Goal: Task Accomplishment & Management: Manage account settings

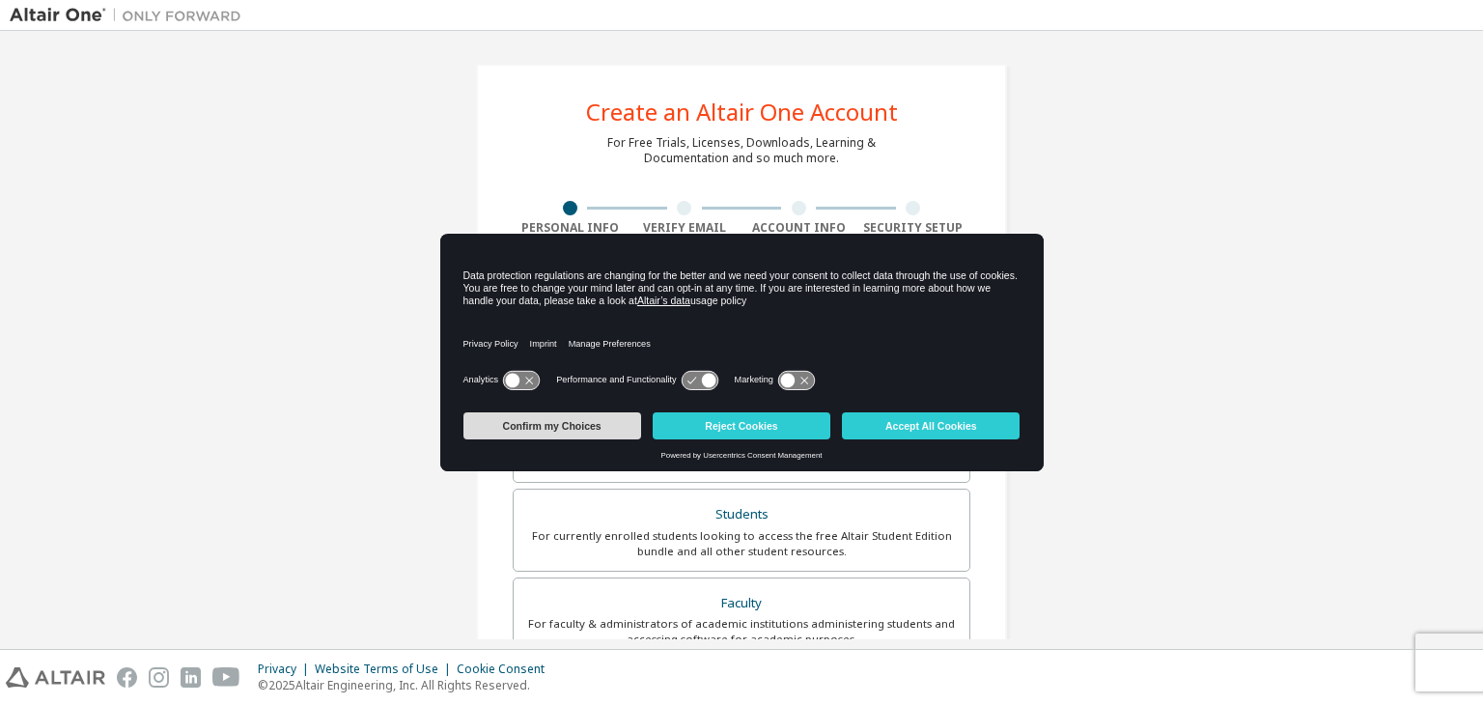
click at [584, 414] on button "Confirm my Choices" at bounding box center [553, 425] width 178 height 27
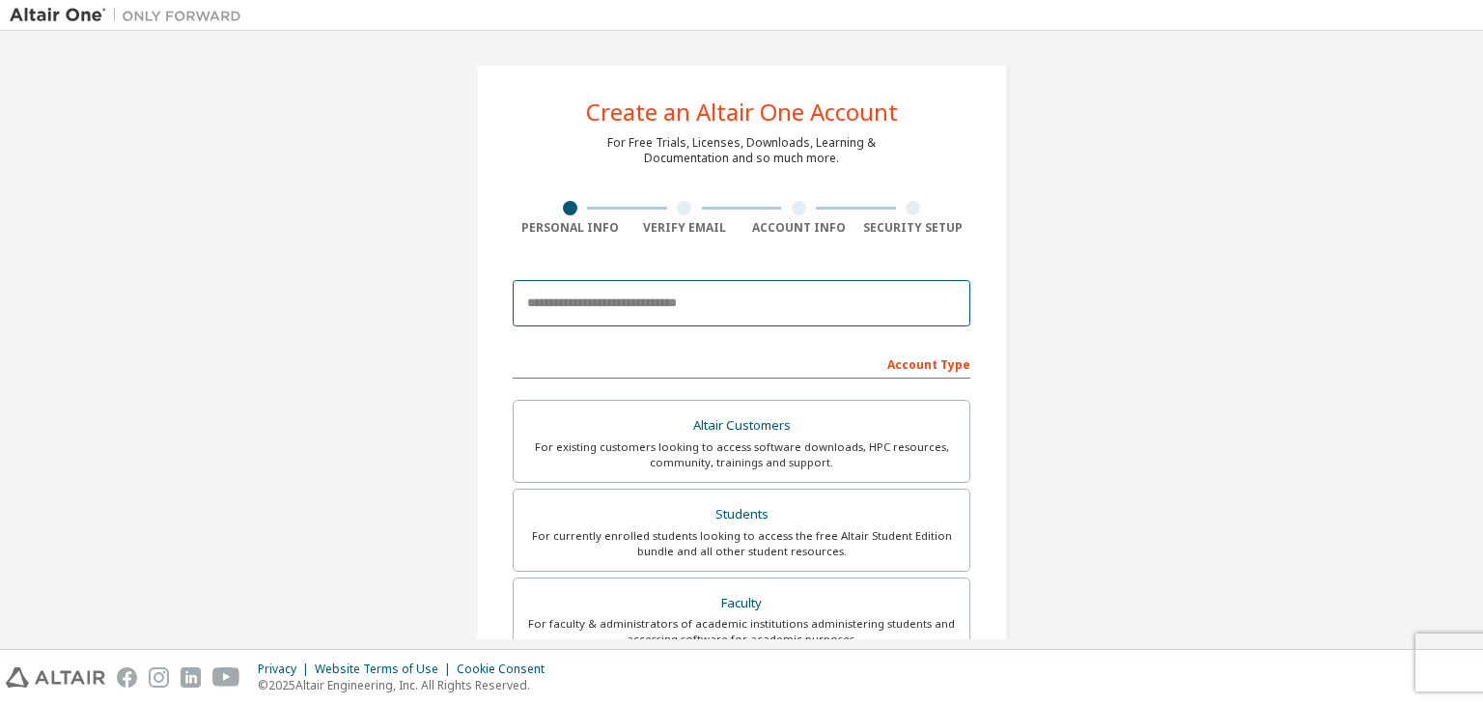
click at [691, 322] on input "email" at bounding box center [742, 303] width 458 height 46
type input "**********"
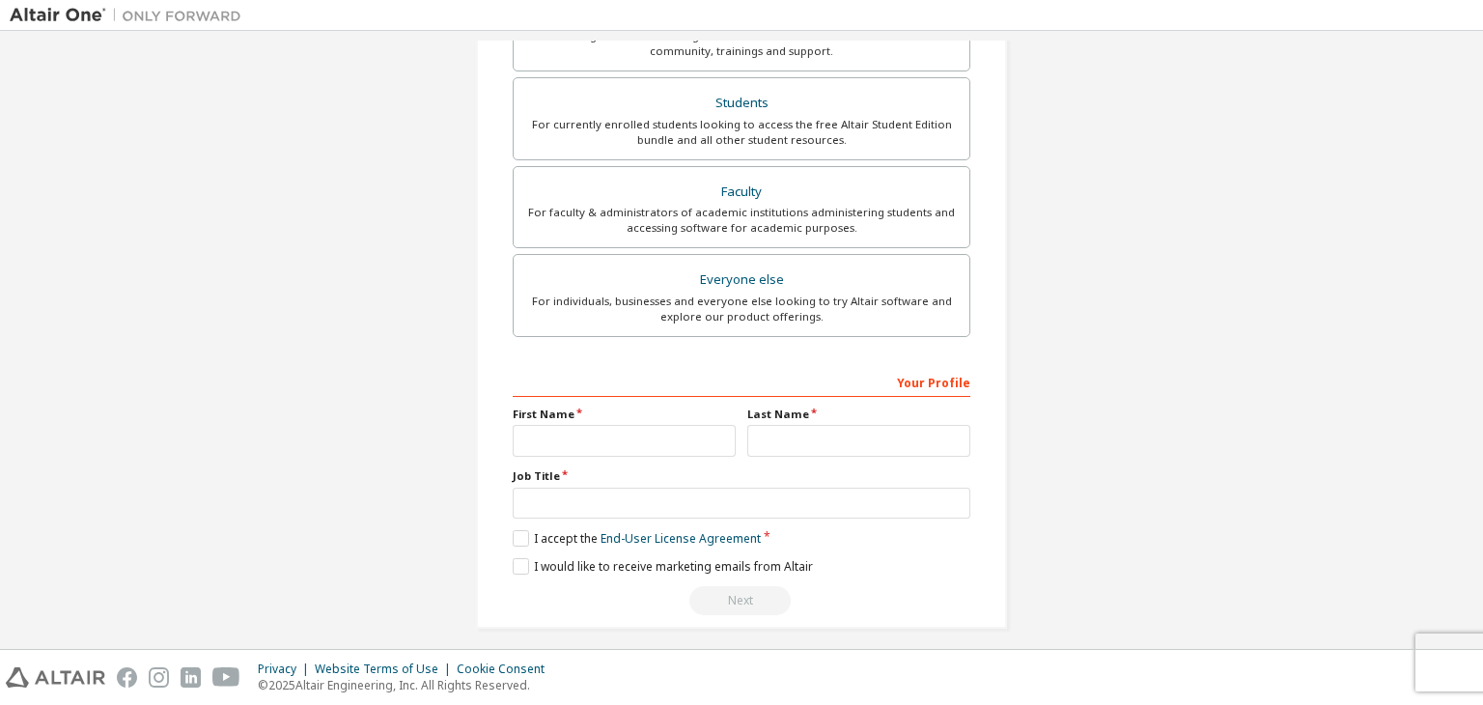
scroll to position [420, 0]
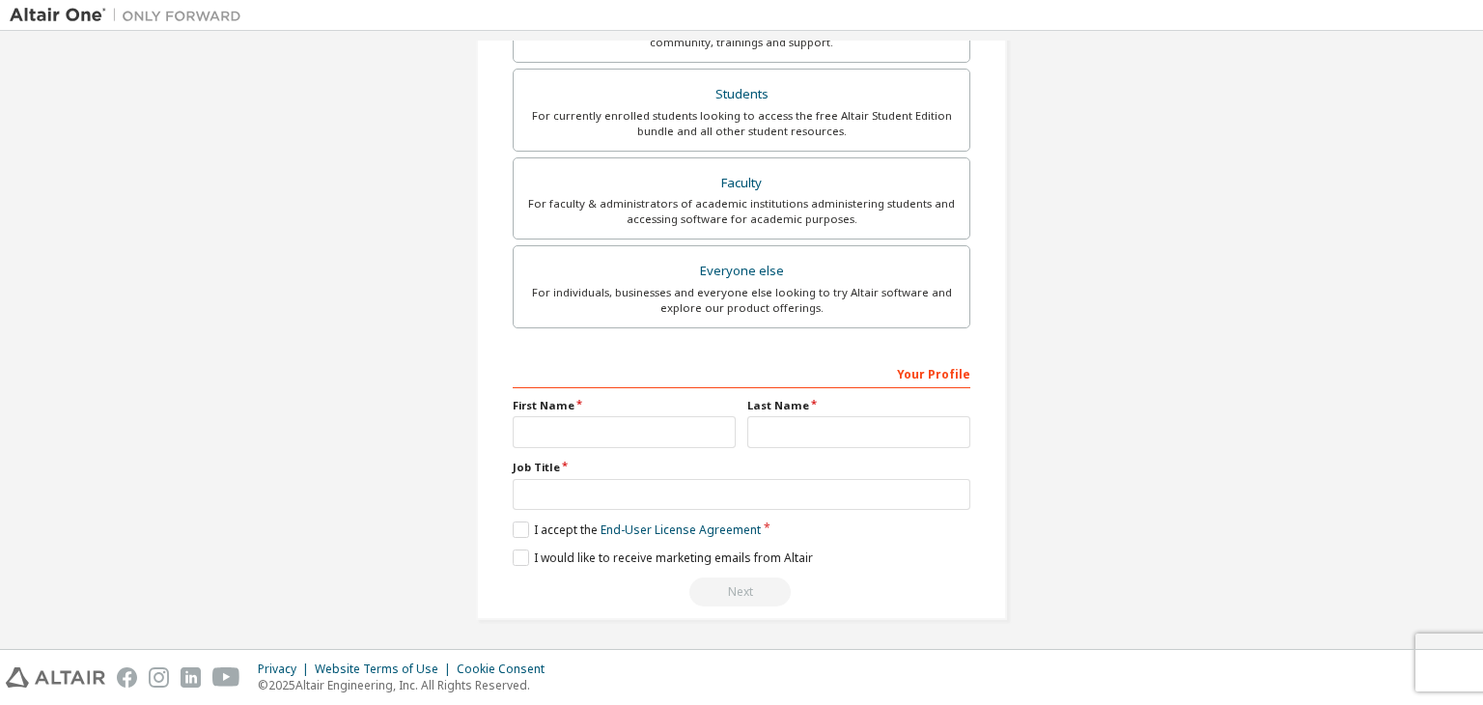
click at [633, 450] on div "Your Profile First Name Last Name Job Title Please provide State/Province to he…" at bounding box center [742, 482] width 458 height 250
click at [645, 436] on input "text" at bounding box center [624, 432] width 223 height 32
type input "******"
type input "*********"
type input "*******"
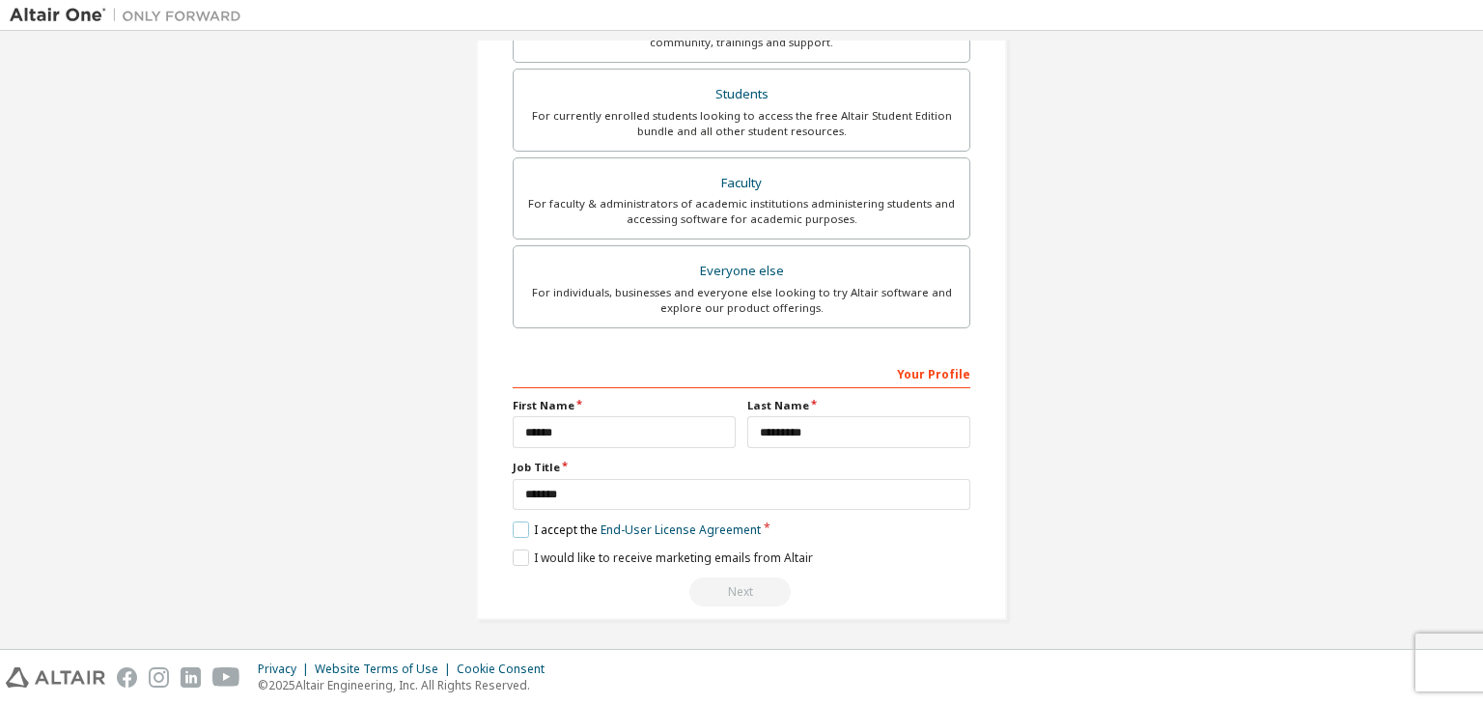
click at [520, 528] on label "I accept the End-User License Agreement" at bounding box center [637, 529] width 248 height 16
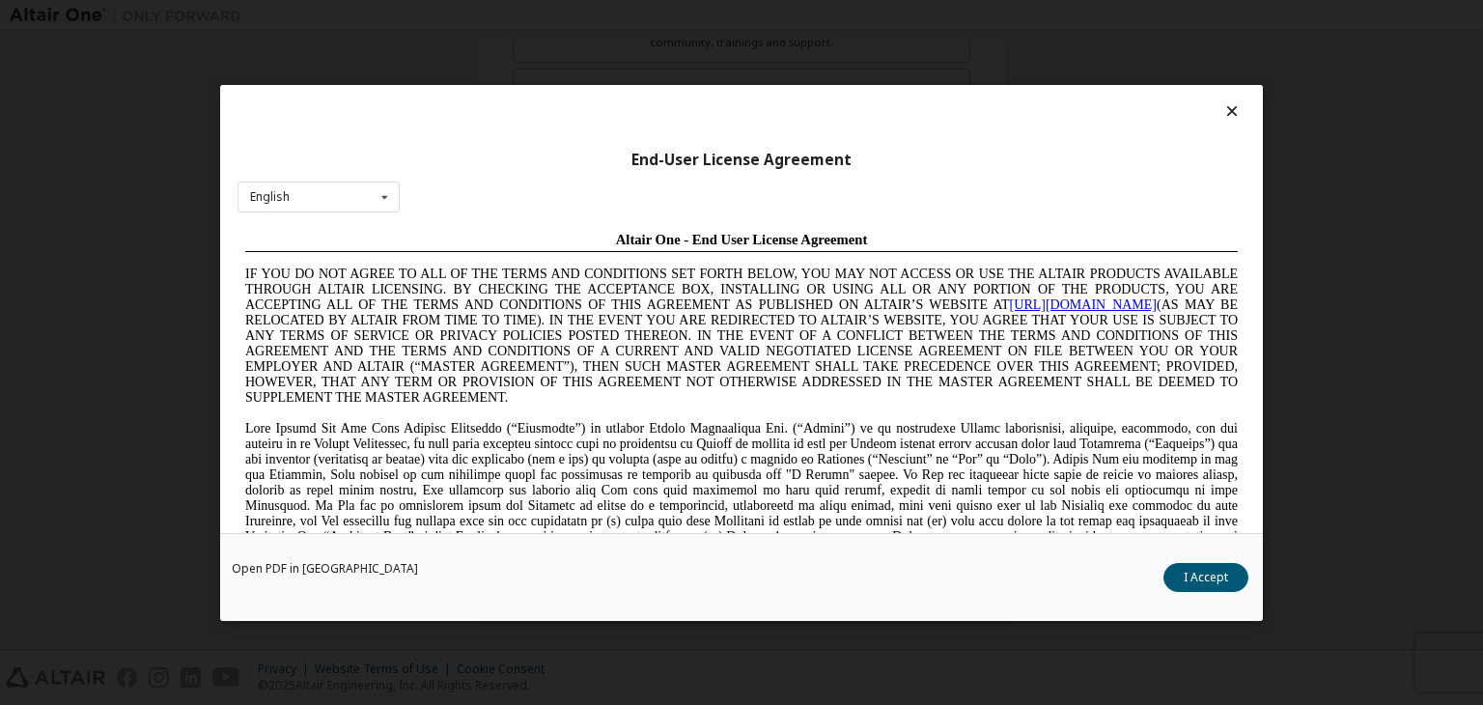
scroll to position [0, 0]
click at [1220, 591] on div "Open PDF in New Tab I Accept" at bounding box center [741, 577] width 1043 height 88
click at [1218, 585] on button "I Accept" at bounding box center [1206, 577] width 85 height 29
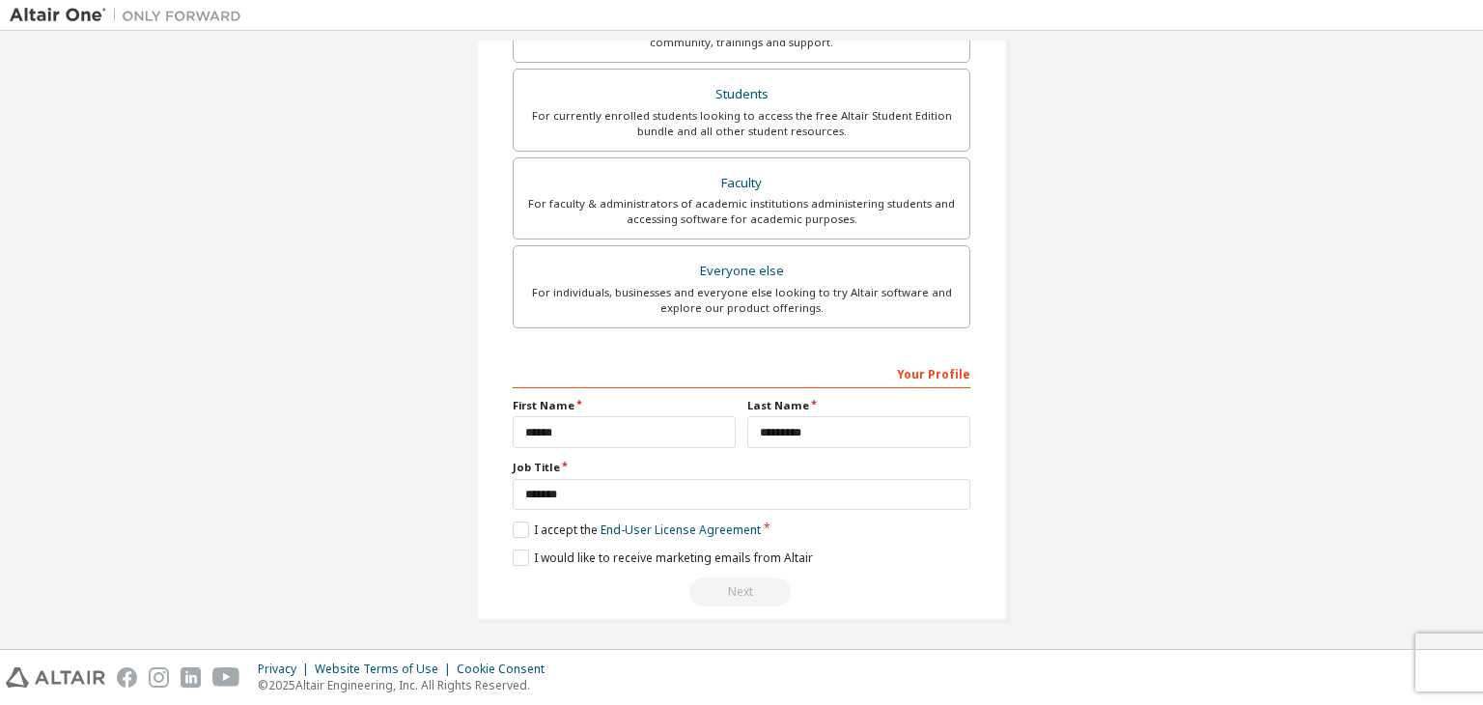
click at [745, 593] on div "Next" at bounding box center [742, 591] width 458 height 29
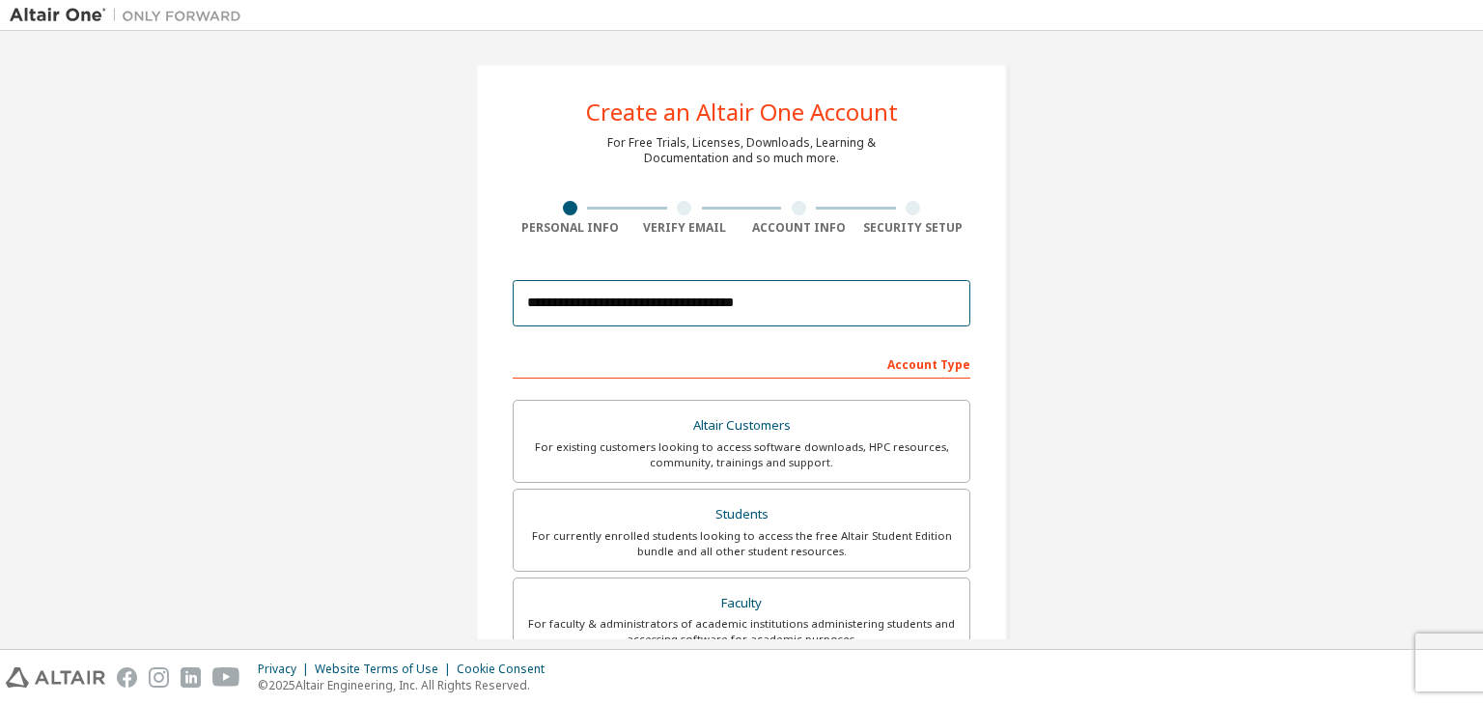
click at [903, 296] on input "**********" at bounding box center [742, 303] width 458 height 46
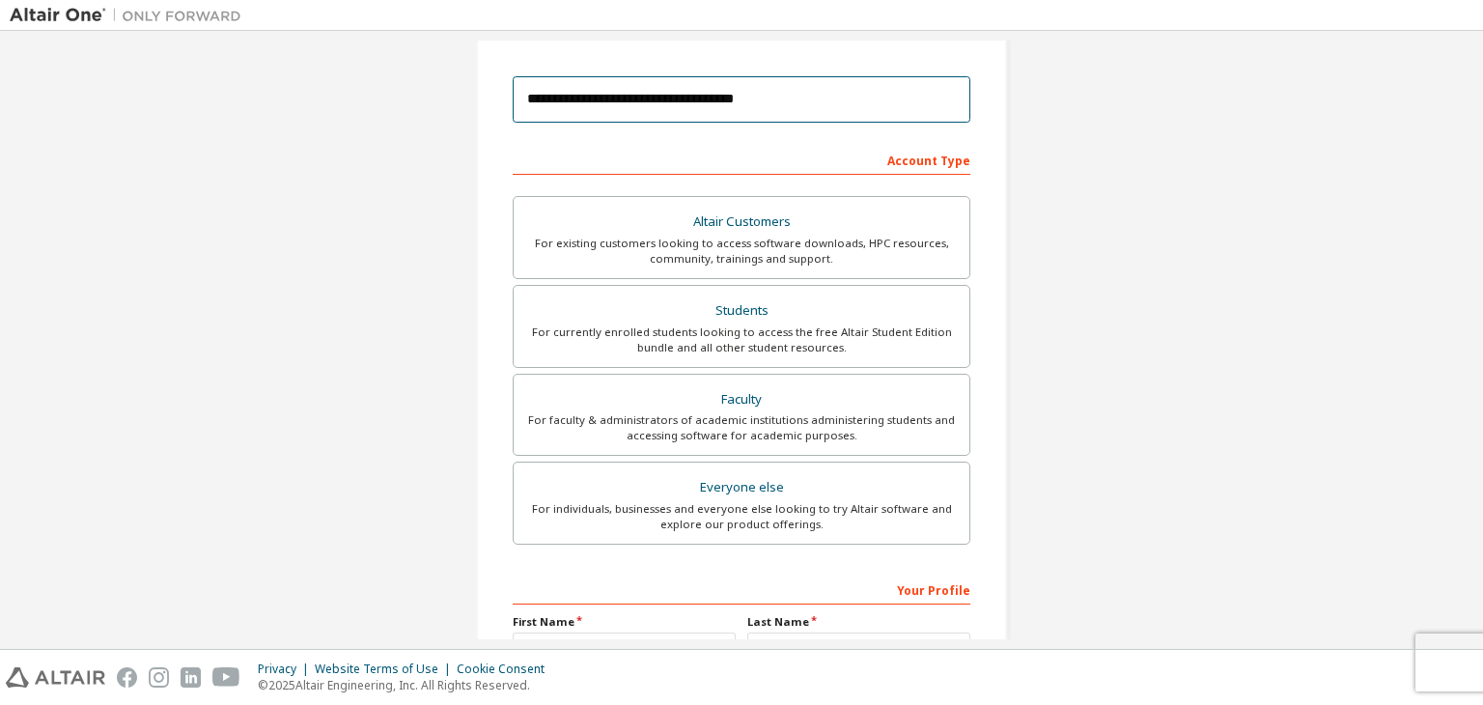
scroll to position [201, 0]
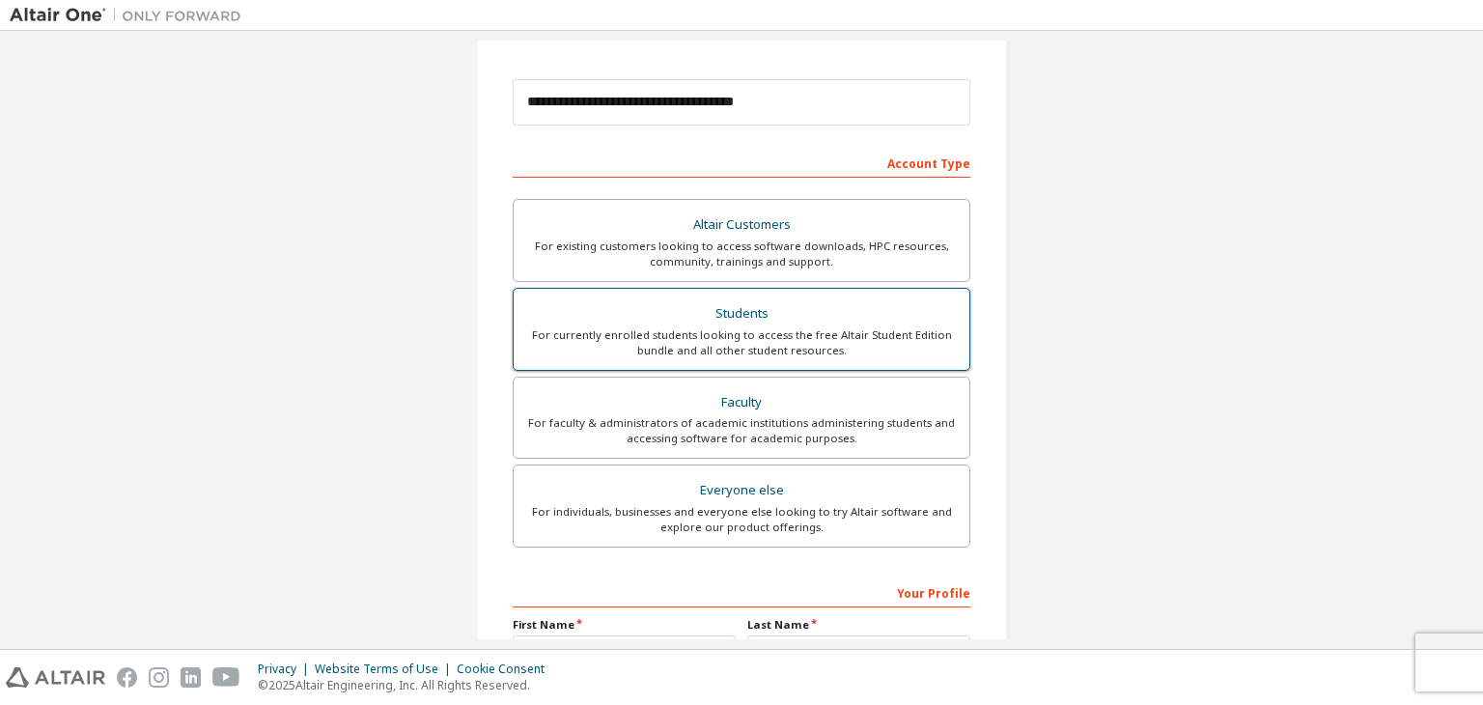
click at [742, 303] on div "Students" at bounding box center [741, 313] width 433 height 27
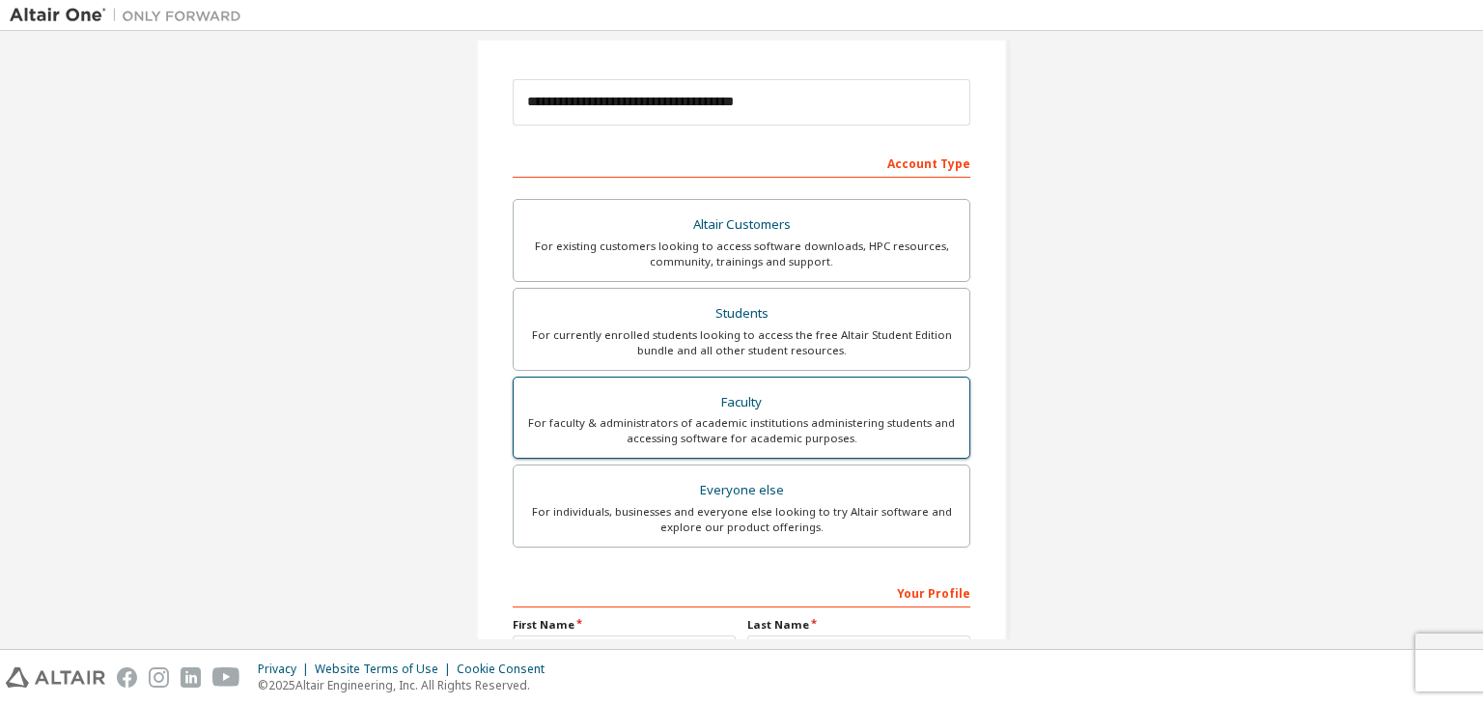
scroll to position [420, 0]
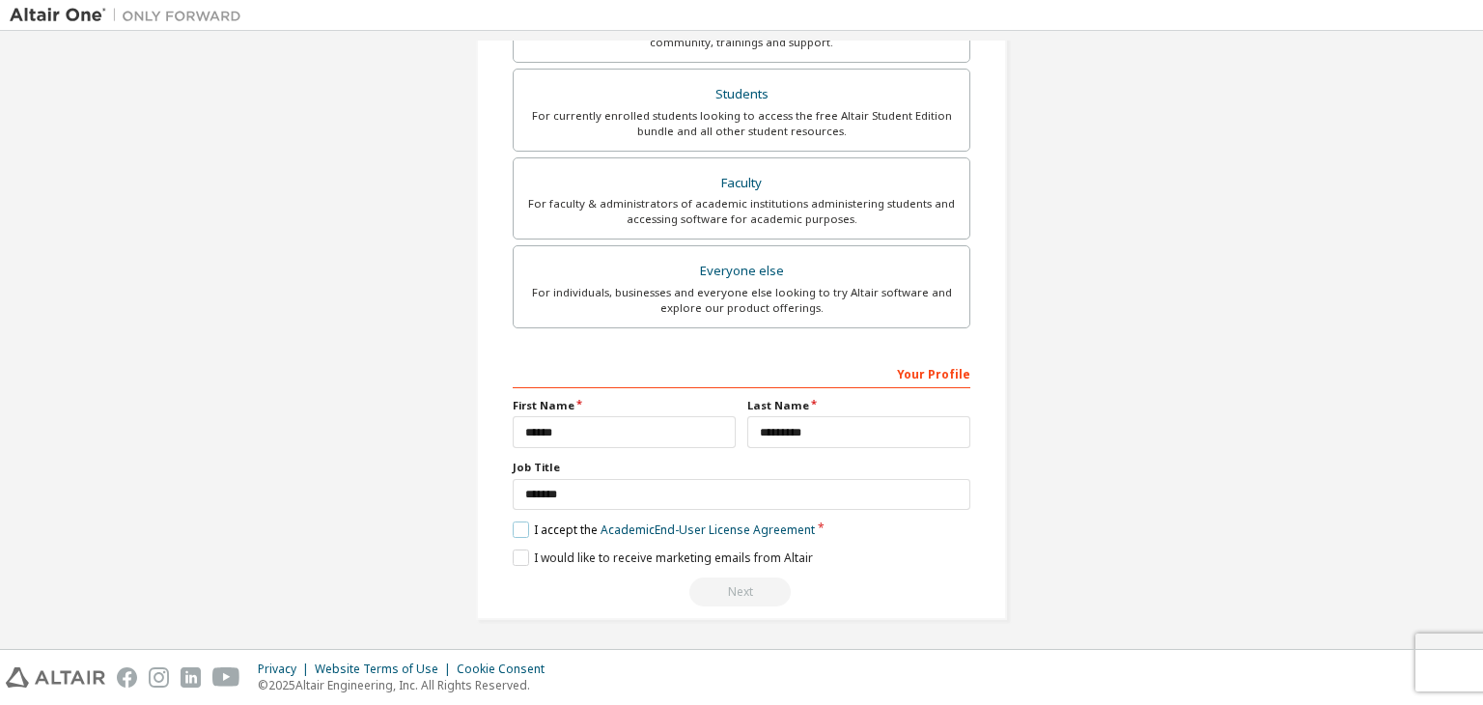
click at [517, 528] on label "I accept the Academic End-User License Agreement" at bounding box center [664, 529] width 302 height 16
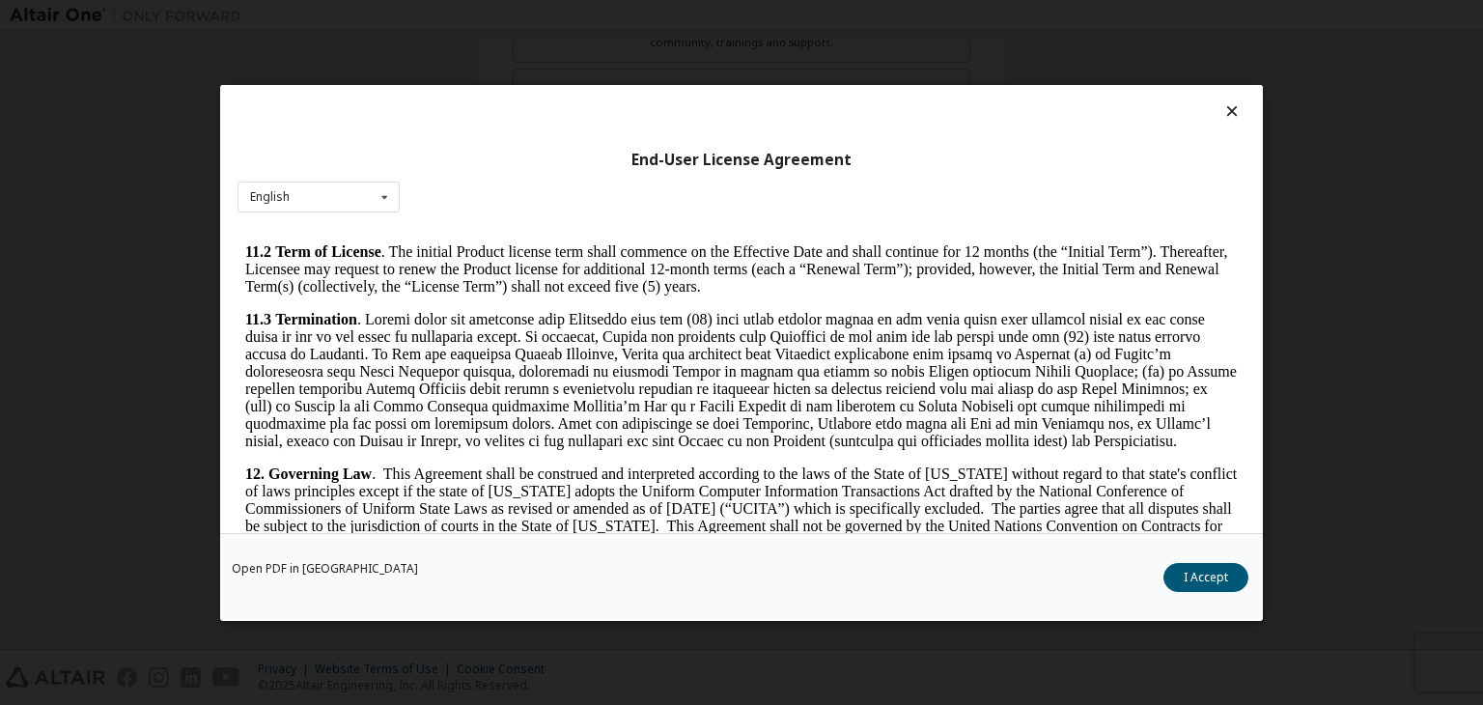
scroll to position [3226, 0]
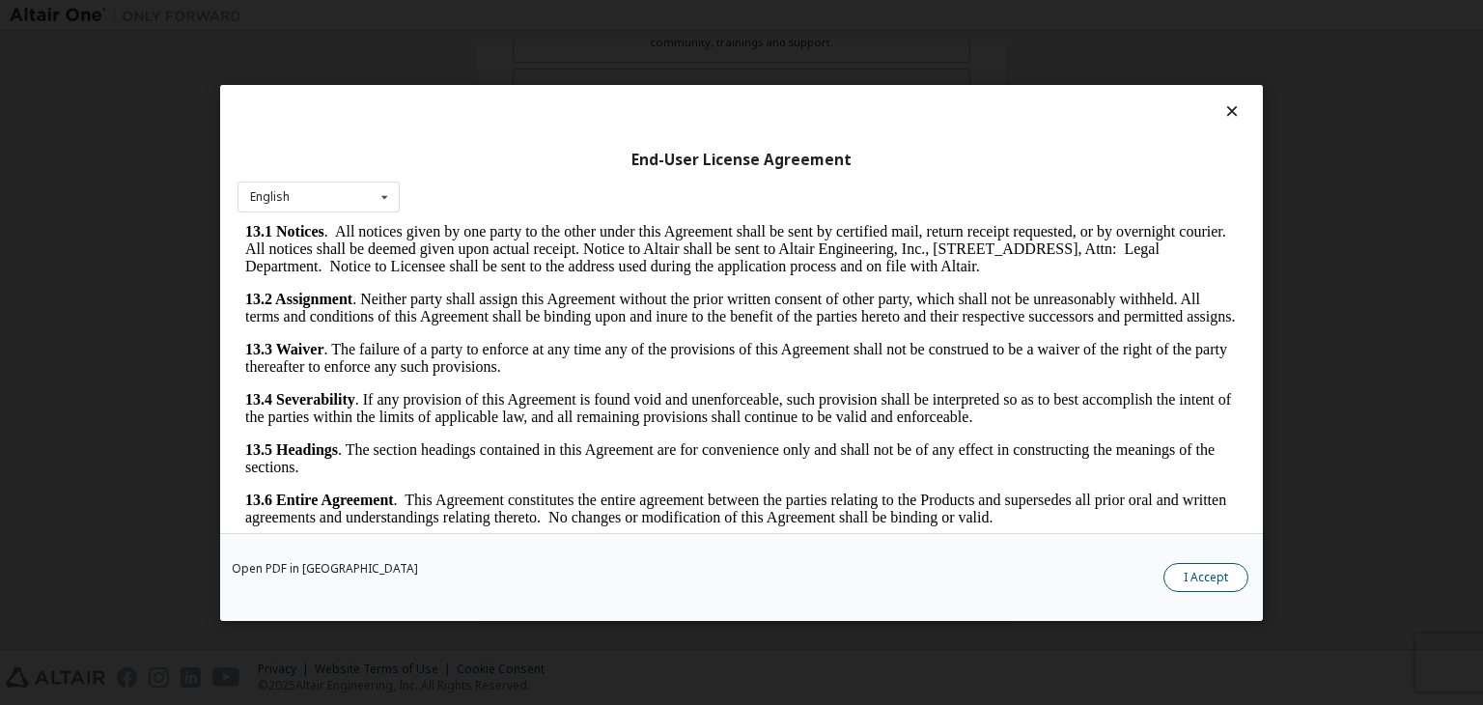
click at [1217, 570] on button "I Accept" at bounding box center [1206, 577] width 85 height 29
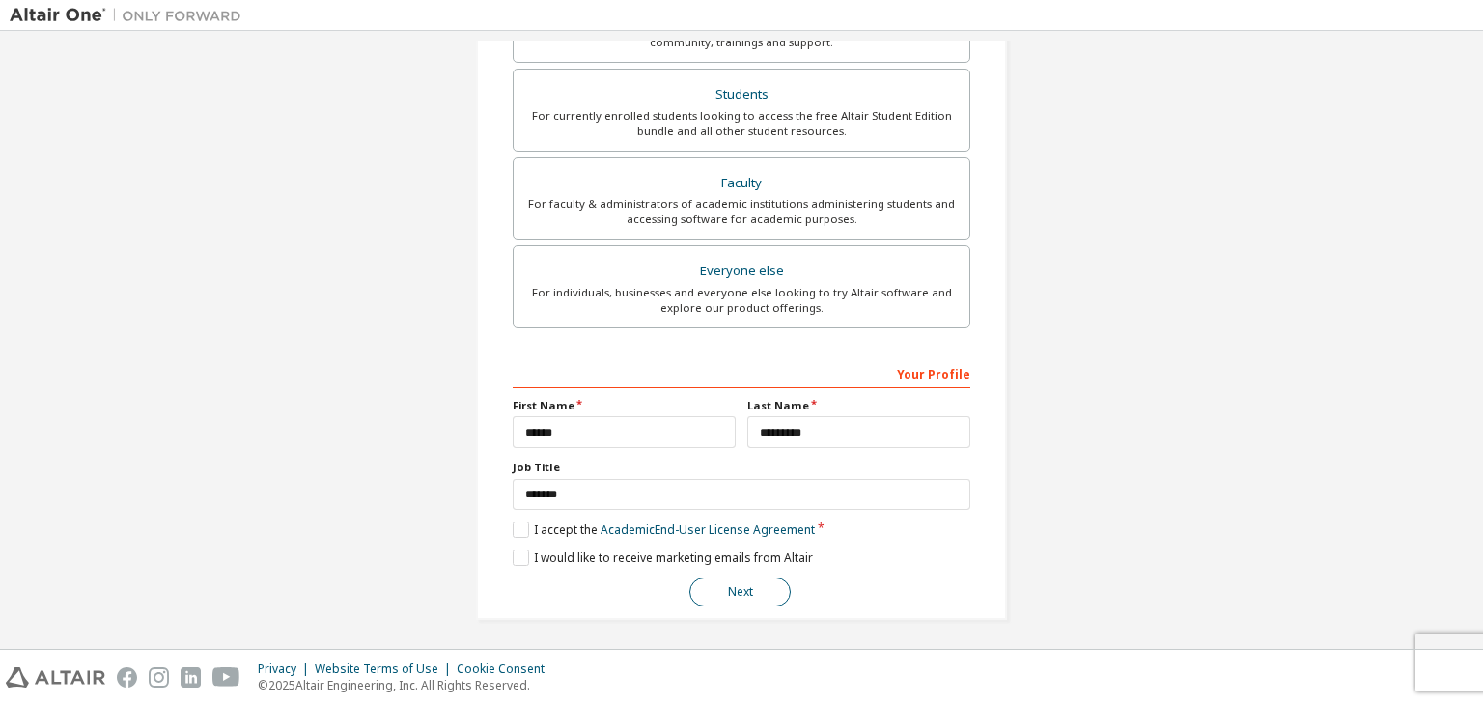
click at [704, 586] on button "Next" at bounding box center [739, 591] width 101 height 29
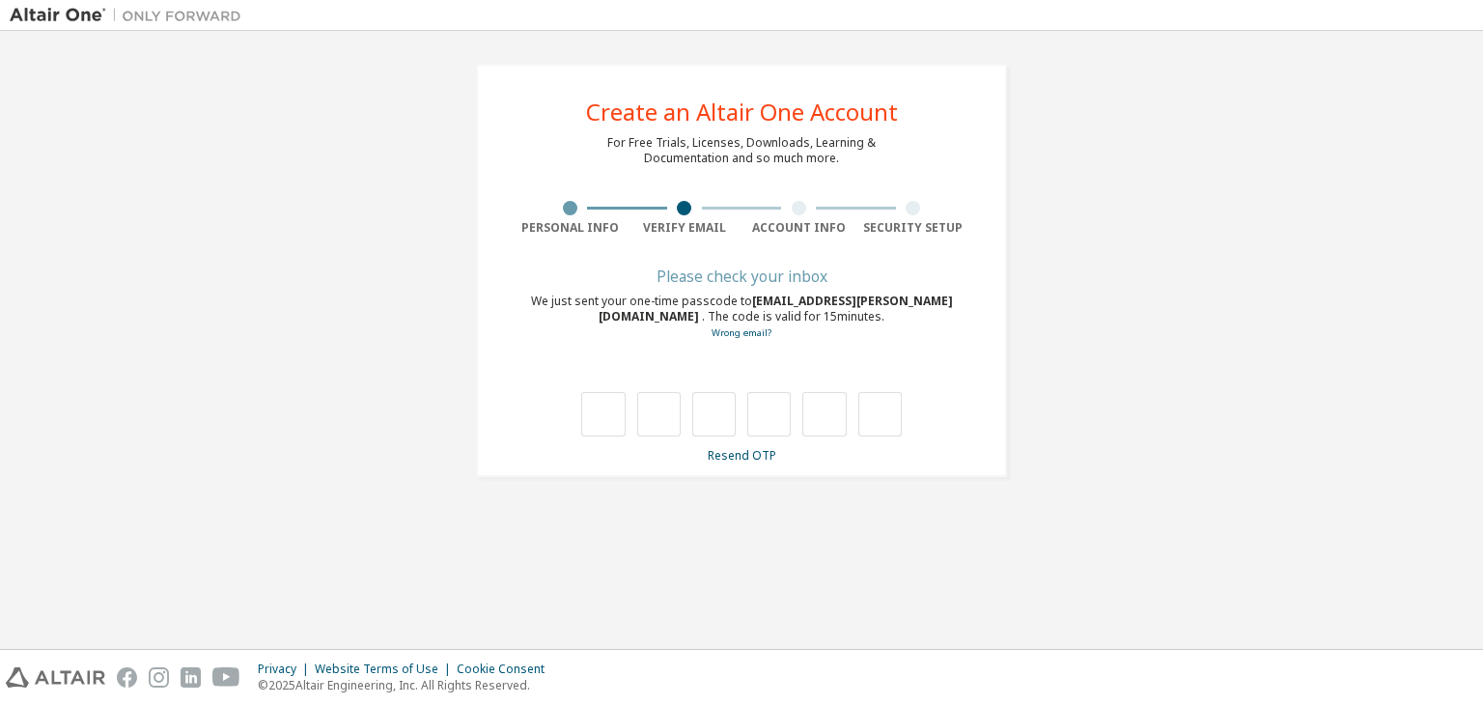
scroll to position [0, 0]
type input "*"
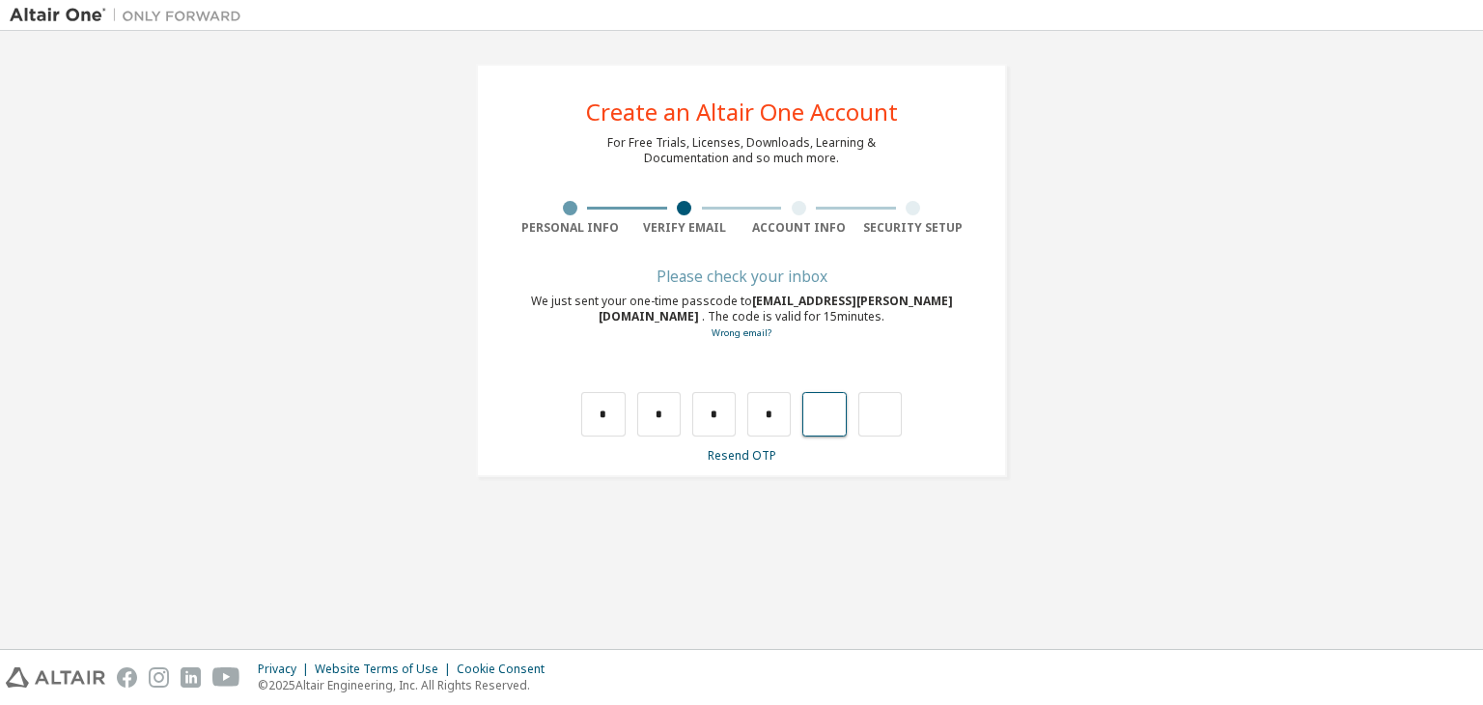
type input "*"
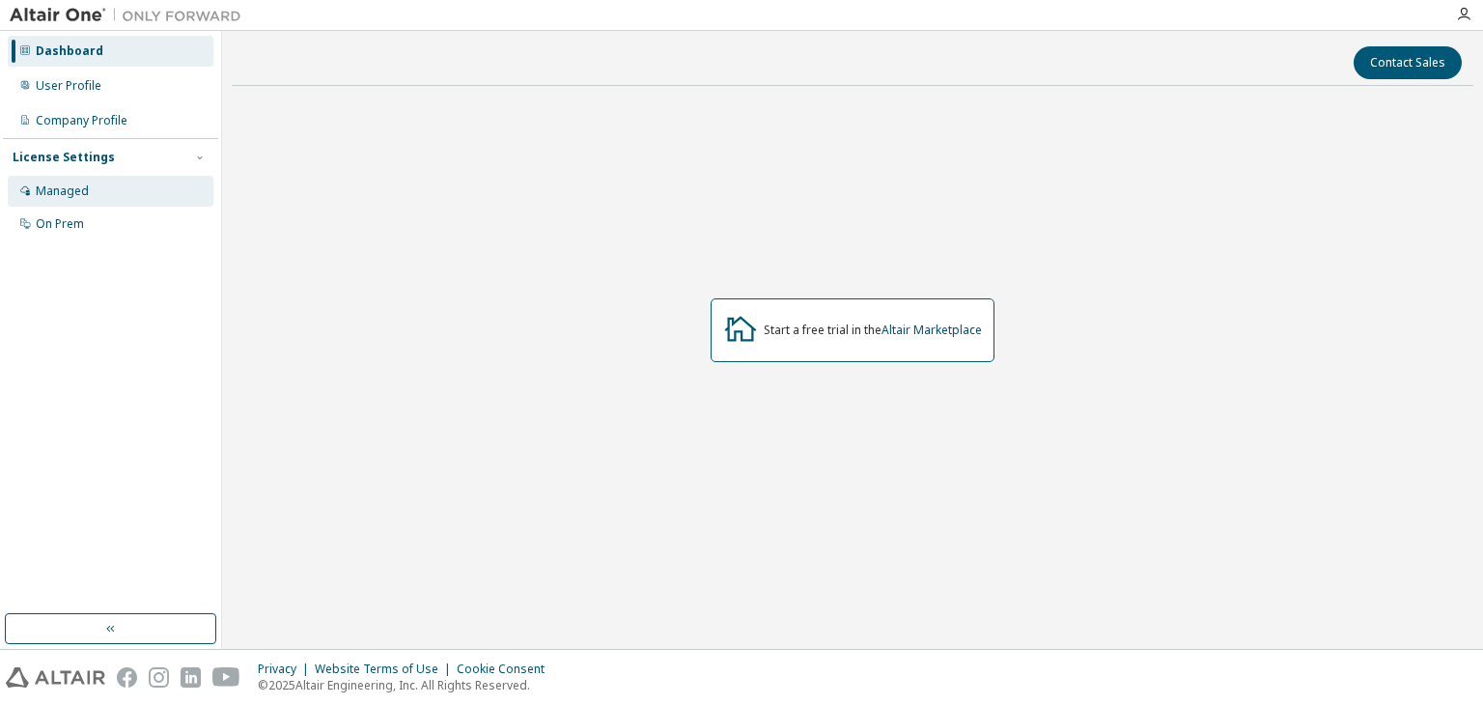
click at [102, 190] on div "Managed" at bounding box center [111, 191] width 206 height 31
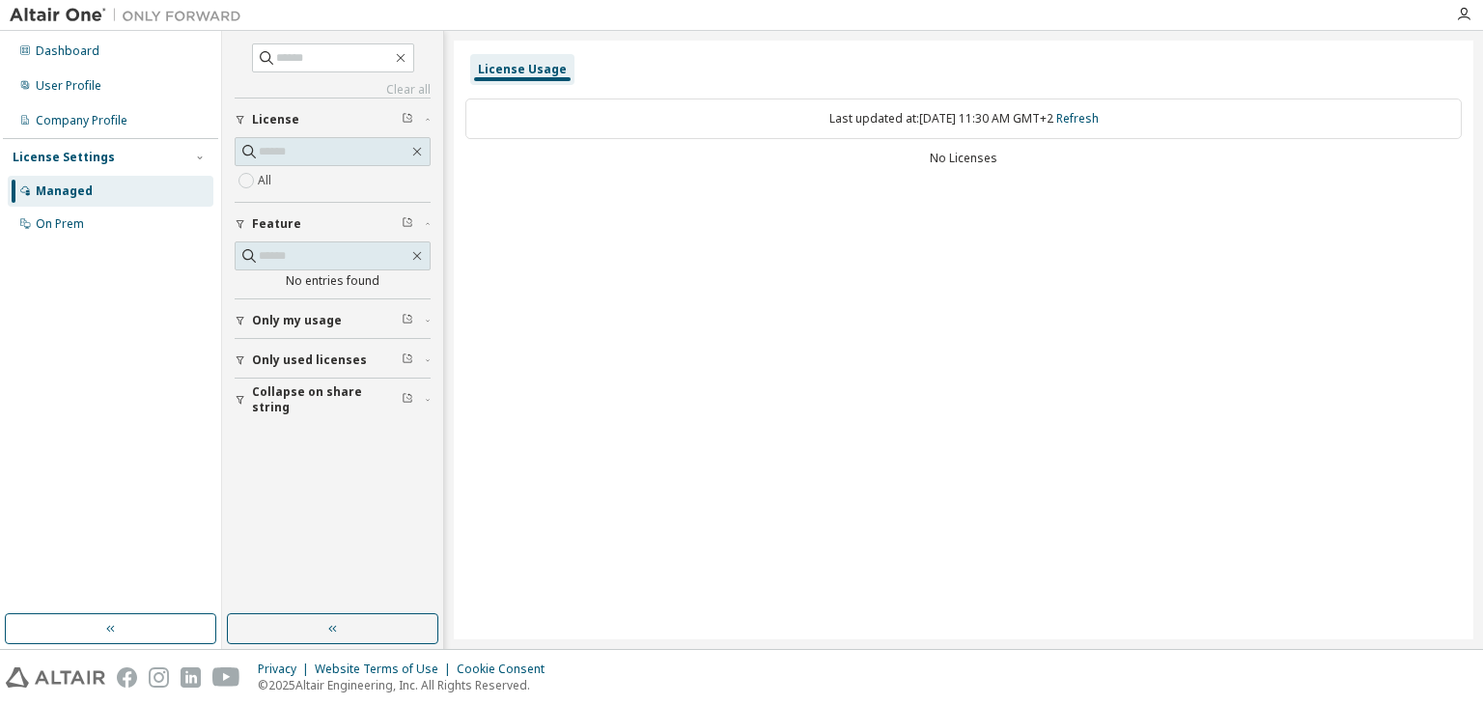
click at [294, 327] on button "Only my usage" at bounding box center [333, 320] width 196 height 42
click at [294, 396] on button "Only used licenses" at bounding box center [333, 416] width 196 height 42
click at [298, 495] on button "Collapse on share string" at bounding box center [333, 512] width 196 height 42
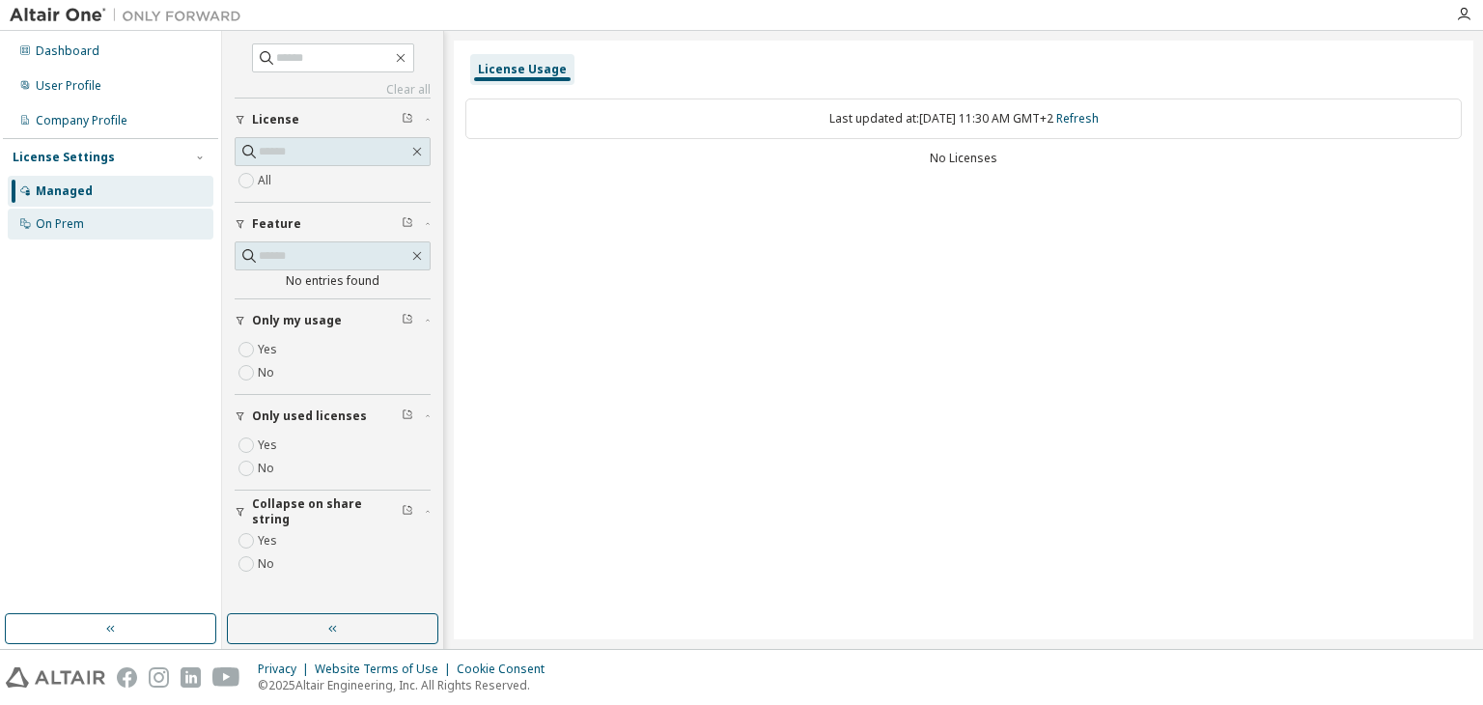
click at [106, 228] on div "On Prem" at bounding box center [111, 224] width 206 height 31
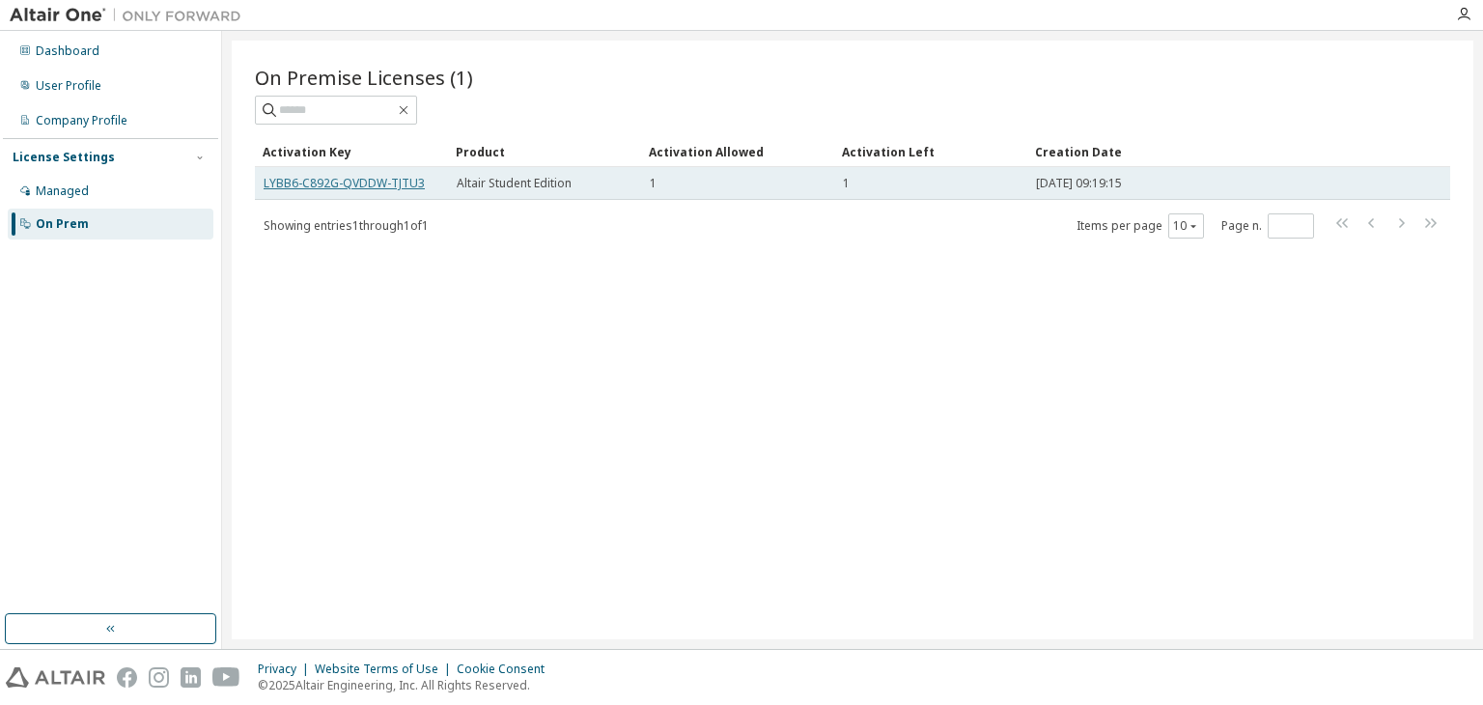
click at [382, 185] on link "LYBB6-C892G-QVDDW-TJTU3" at bounding box center [344, 183] width 161 height 16
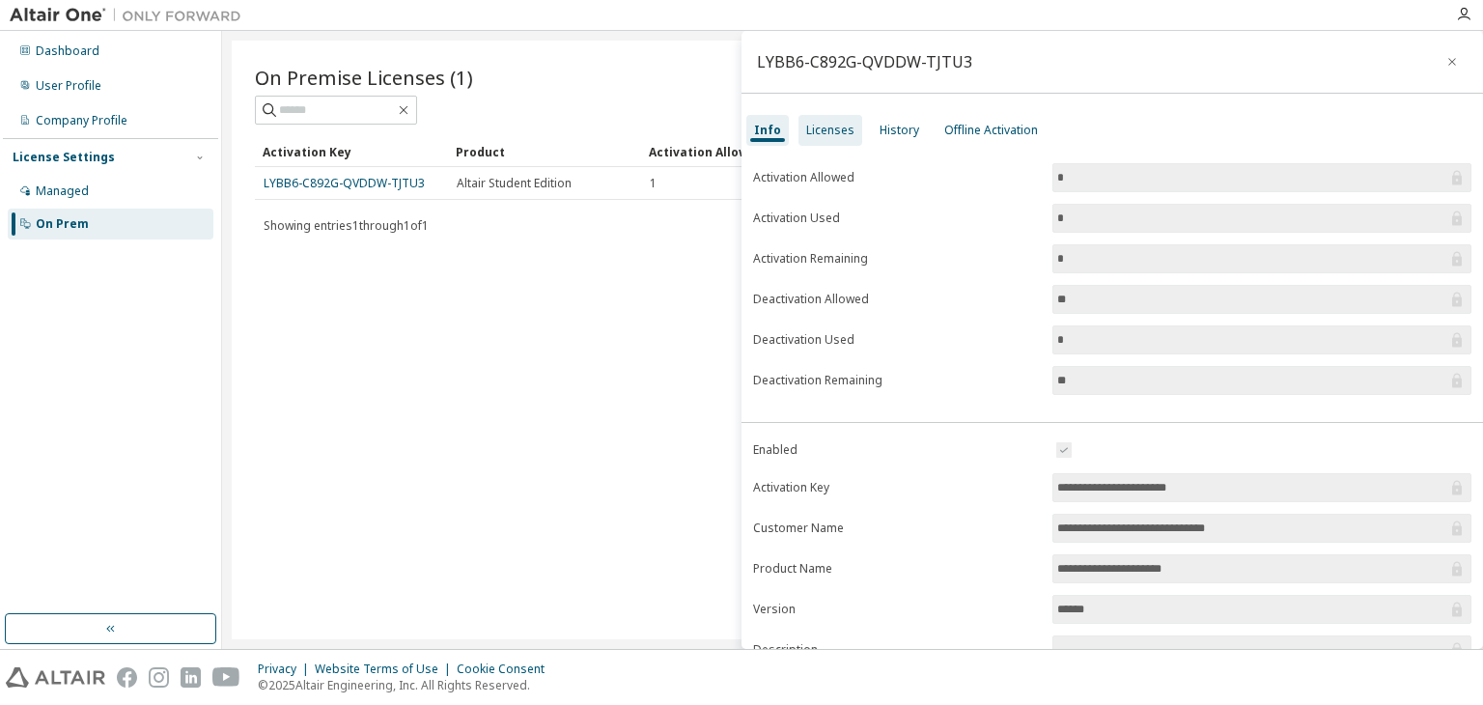
click at [828, 120] on div "Licenses" at bounding box center [831, 130] width 64 height 31
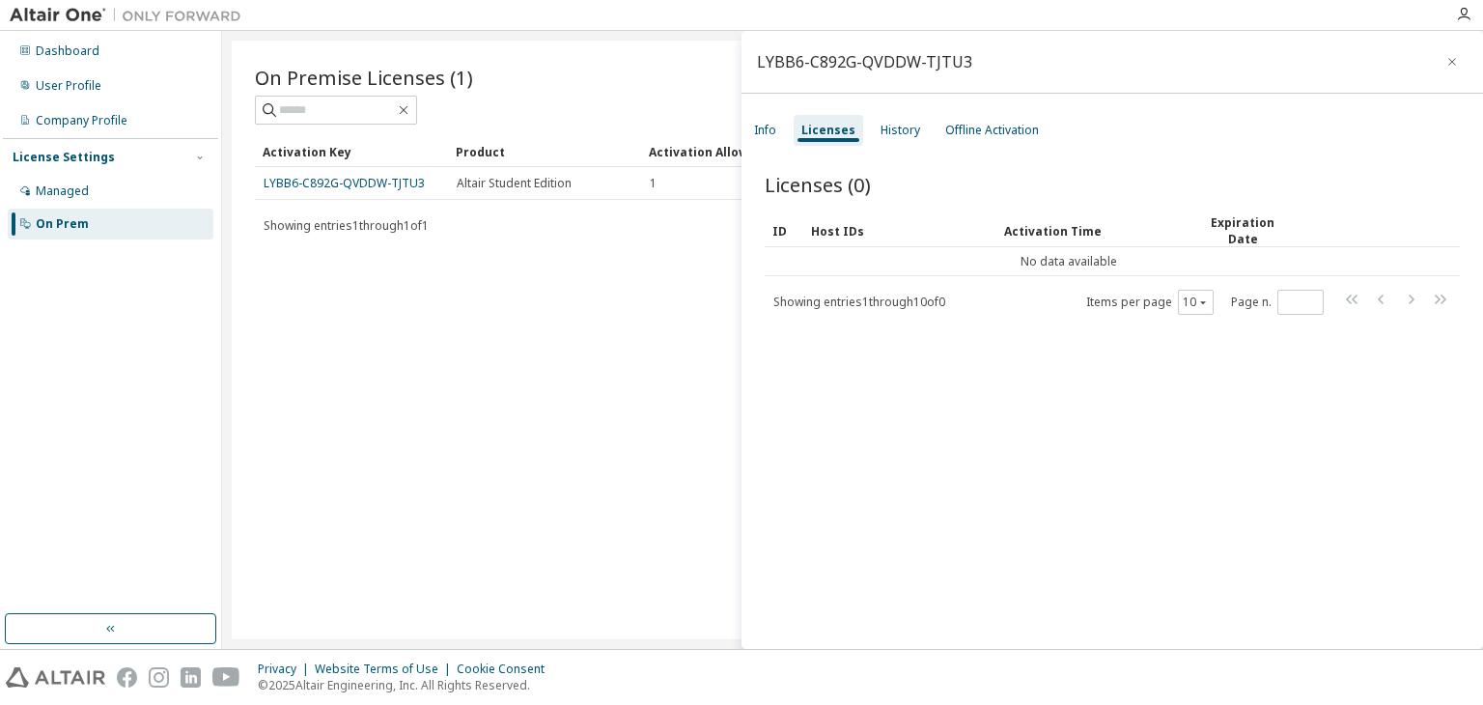
click at [922, 140] on div "Info Licenses History Offline Activation" at bounding box center [1113, 130] width 742 height 35
click at [893, 132] on div "History" at bounding box center [901, 130] width 40 height 15
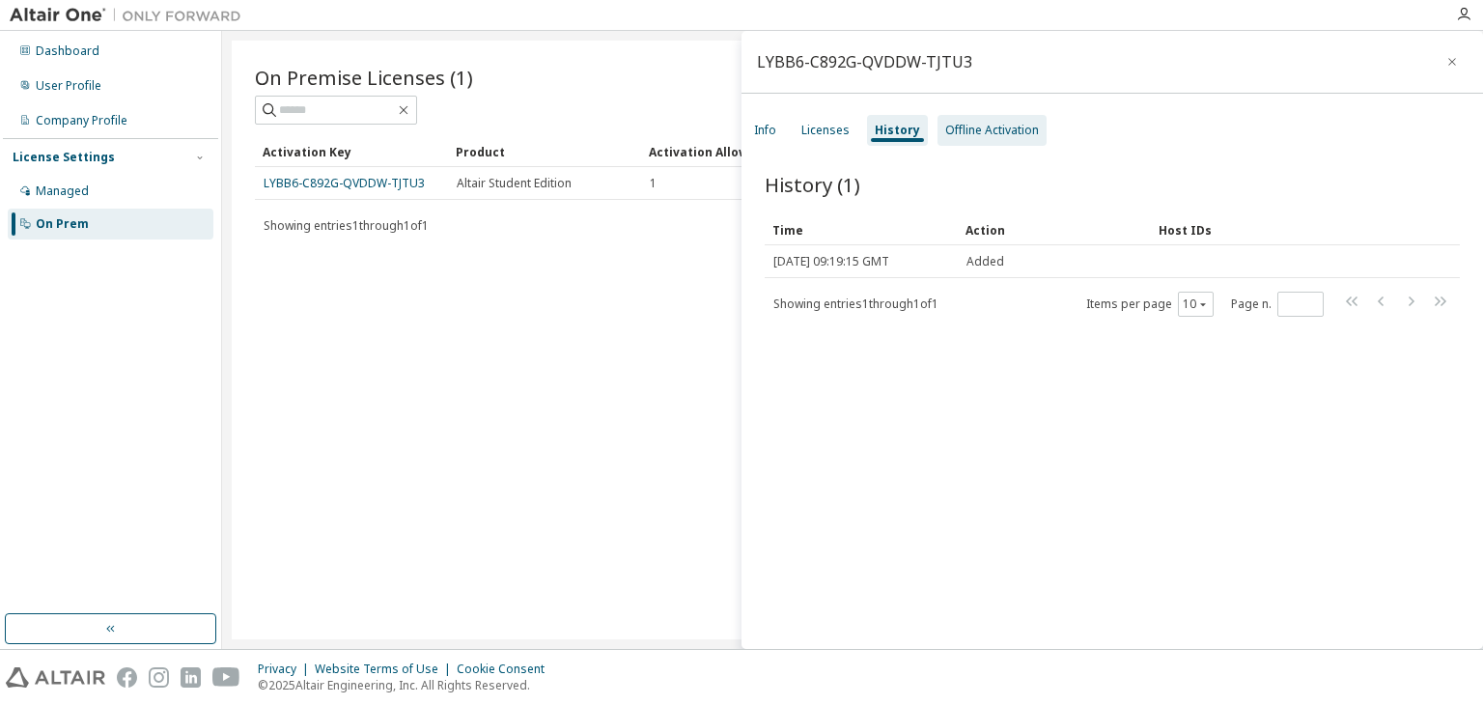
click at [988, 139] on div "Offline Activation" at bounding box center [992, 130] width 109 height 31
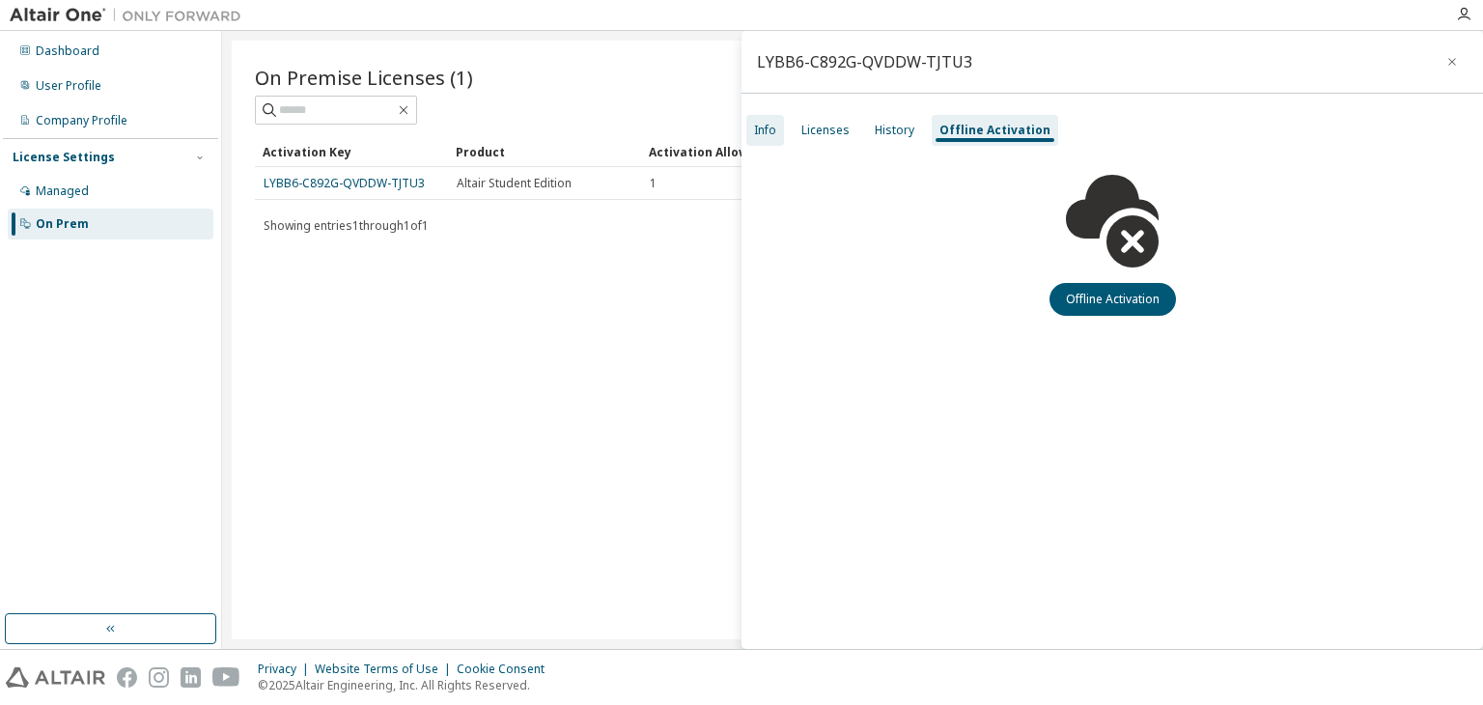
click at [755, 144] on div "Info" at bounding box center [765, 130] width 38 height 31
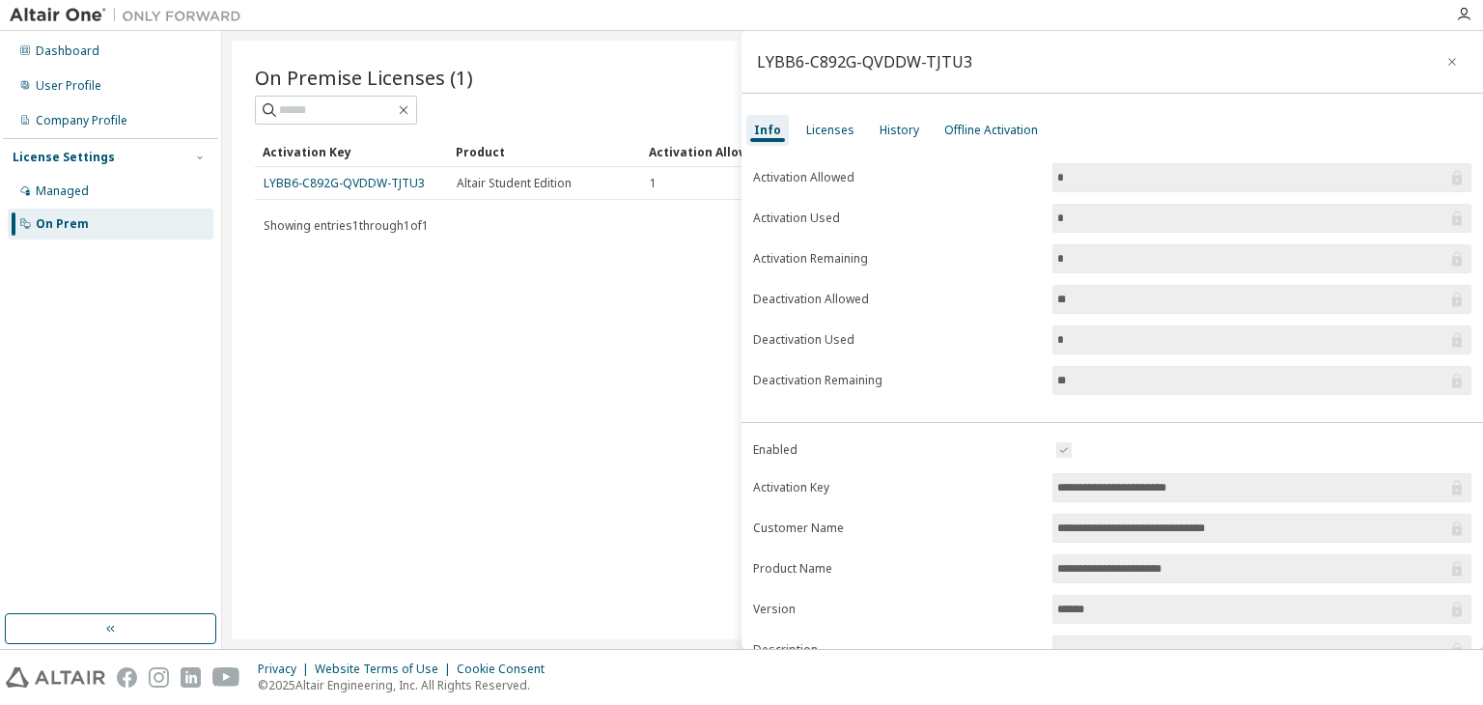
click at [1443, 43] on div "LYBB6-C892G-QVDDW-TJTU3" at bounding box center [1113, 62] width 742 height 63
click at [1449, 65] on icon "button" at bounding box center [1453, 62] width 8 height 8
